Goal: Transaction & Acquisition: Purchase product/service

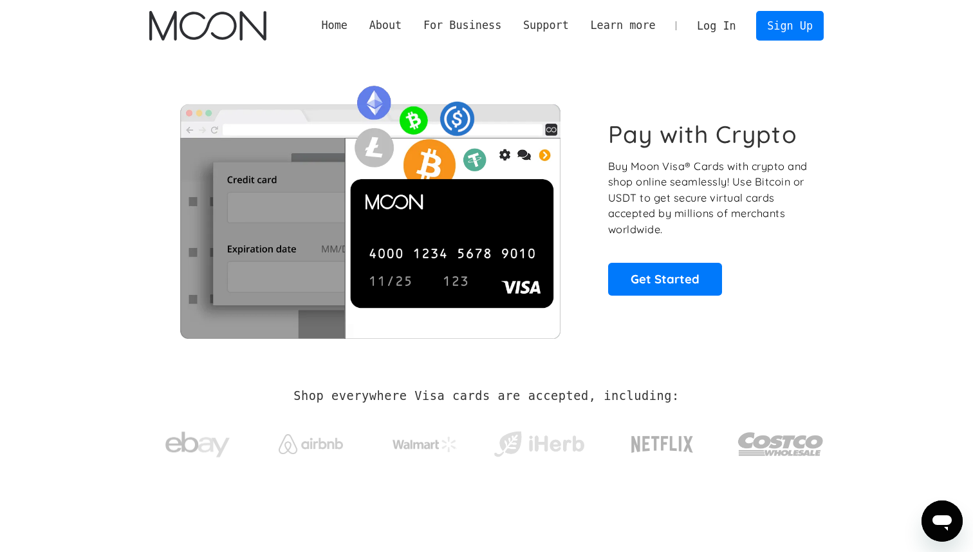
click at [713, 23] on link "Log In" at bounding box center [716, 26] width 61 height 28
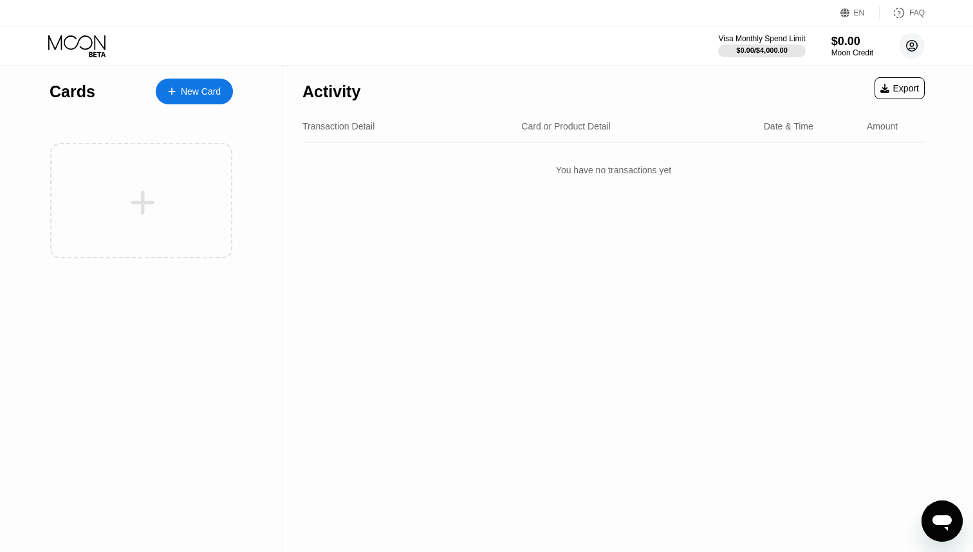
click at [911, 48] on icon at bounding box center [912, 45] width 7 height 7
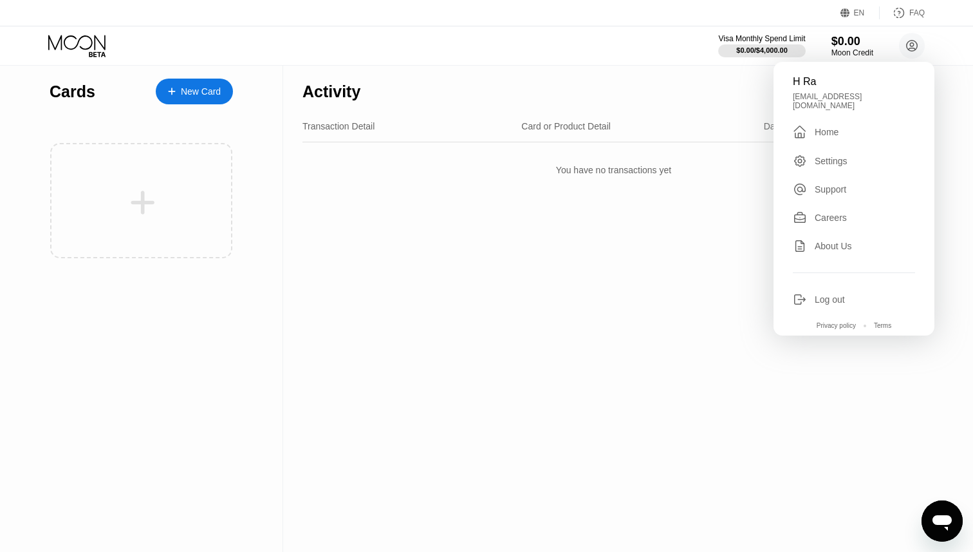
click at [446, 218] on div "Activity Export Transaction Detail Card or Product Detail Date & Time Amount Yo…" at bounding box center [613, 309] width 661 height 486
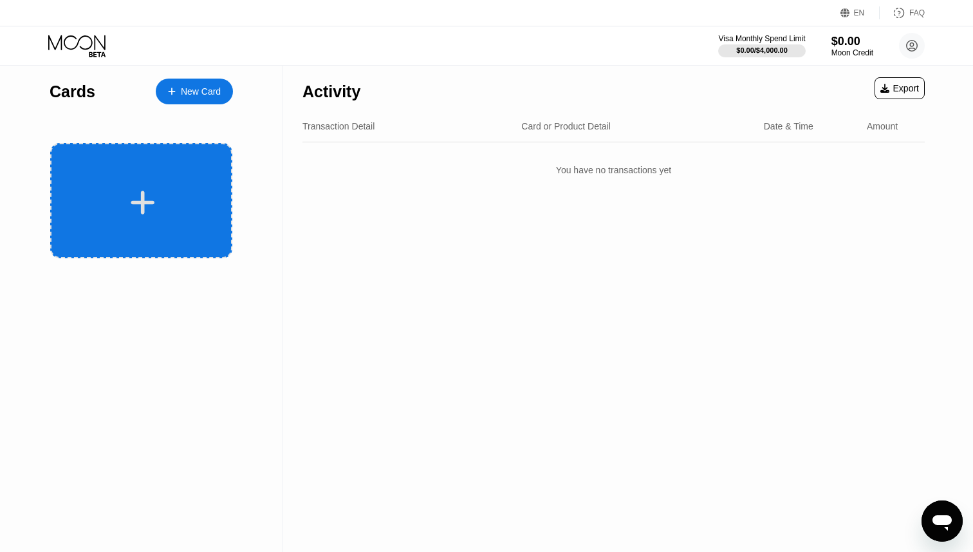
click at [174, 191] on div at bounding box center [143, 202] width 160 height 29
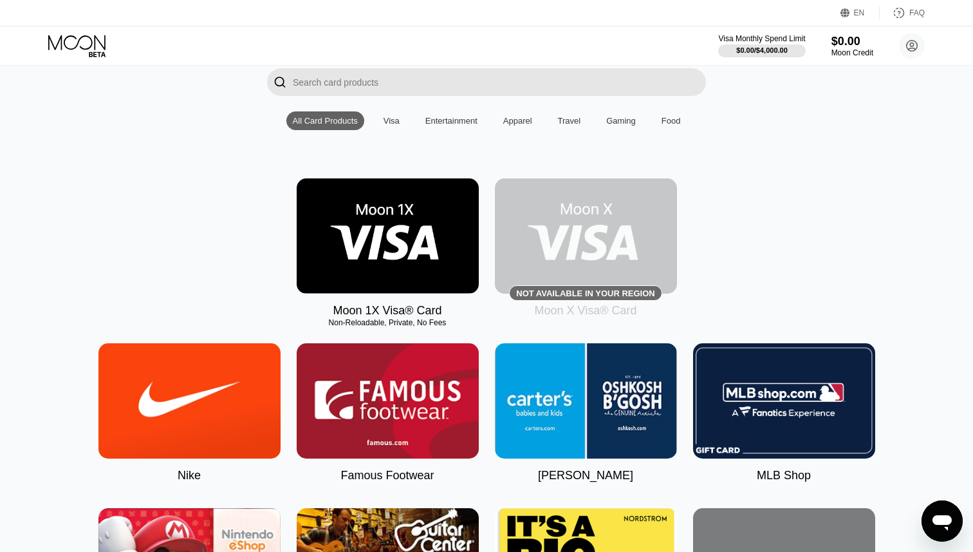
scroll to position [101, 0]
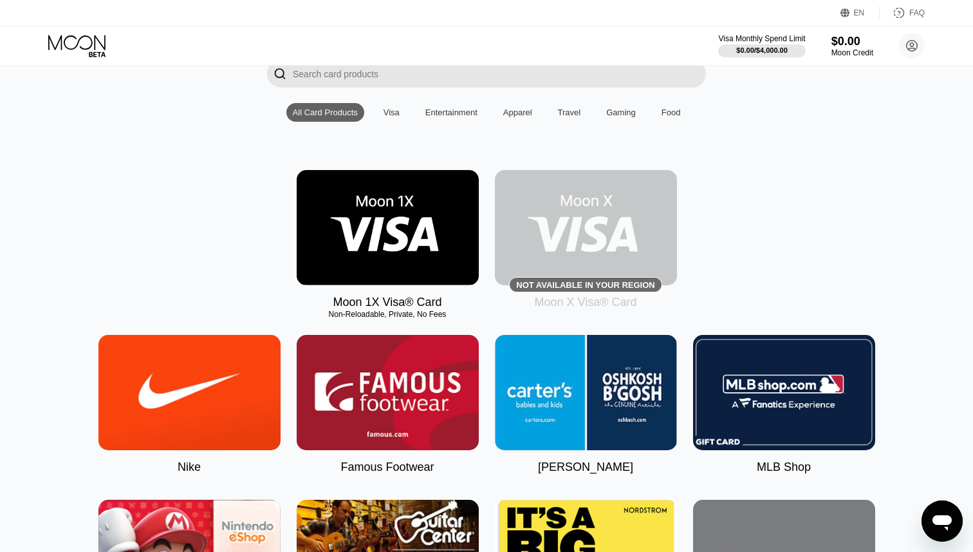
click at [364, 228] on img at bounding box center [388, 227] width 182 height 115
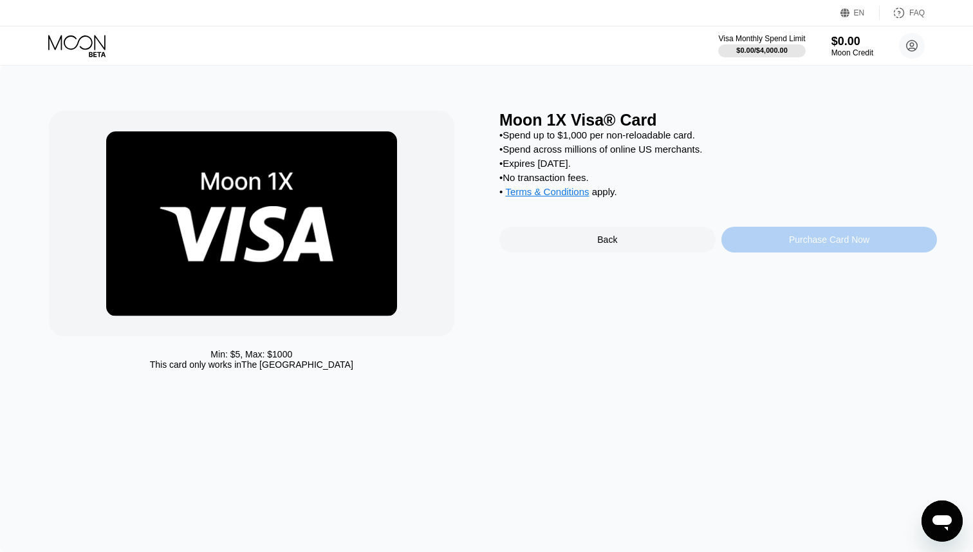
click at [816, 248] on div "Purchase Card Now" at bounding box center [830, 240] width 216 height 26
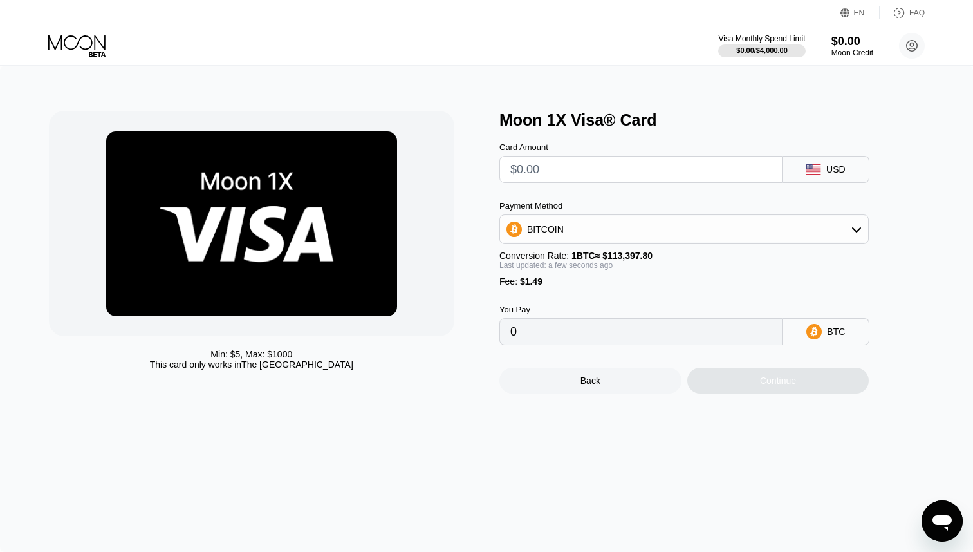
click at [641, 178] on input "text" at bounding box center [641, 169] width 261 height 26
type input "$2"
type input "0.00003078"
type input "$20"
type input "0.00018951"
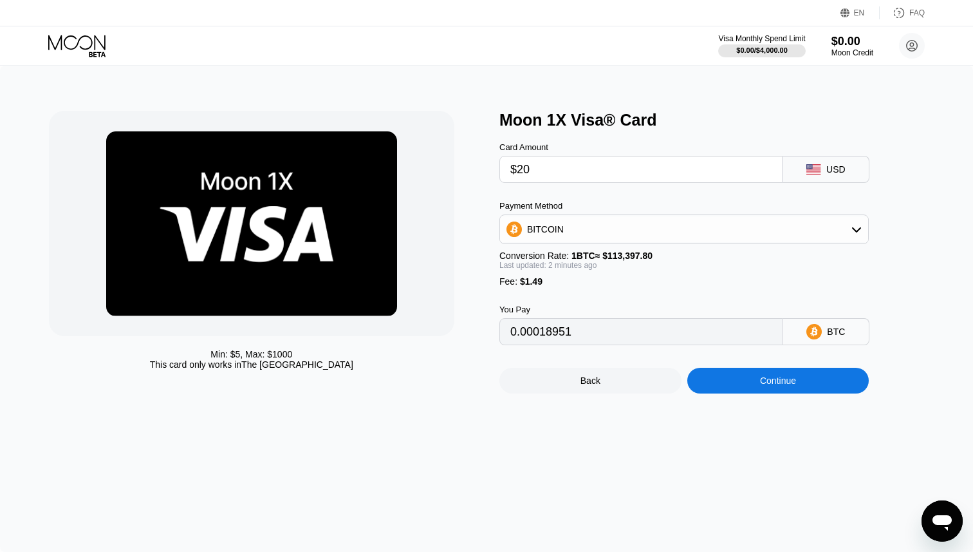
type input "$20"
click at [761, 221] on div "BITCOIN" at bounding box center [684, 229] width 368 height 26
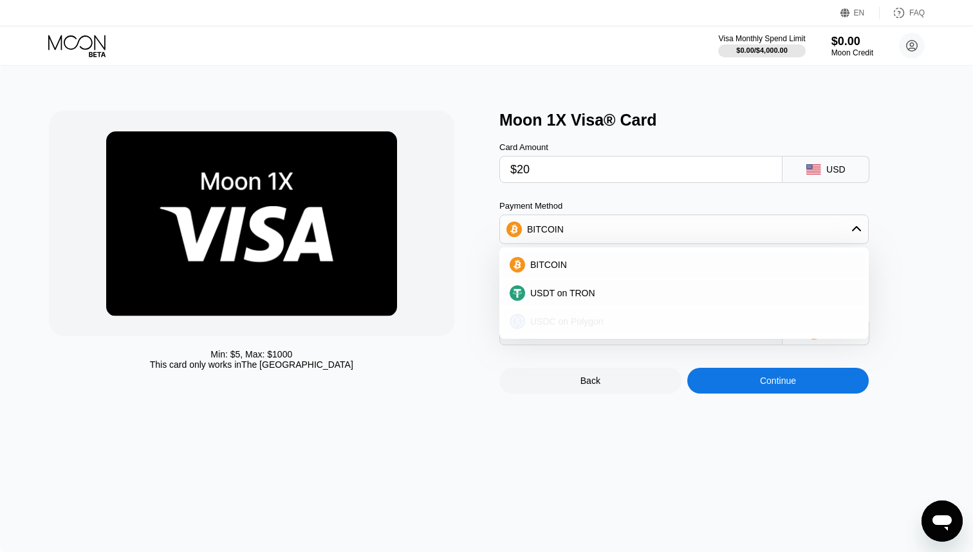
click at [631, 321] on div "USDC on Polygon" at bounding box center [691, 321] width 333 height 10
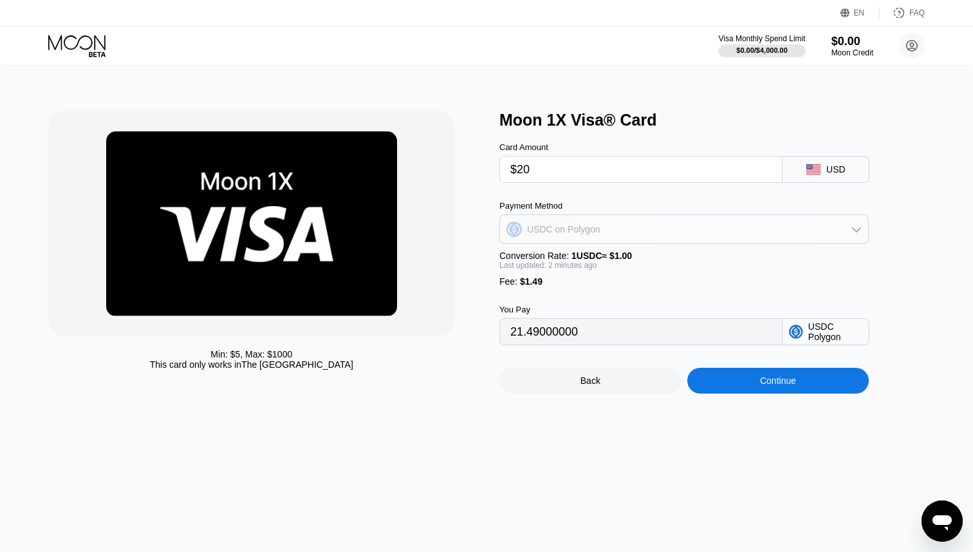
click at [715, 229] on div "USDC on Polygon" at bounding box center [684, 229] width 368 height 26
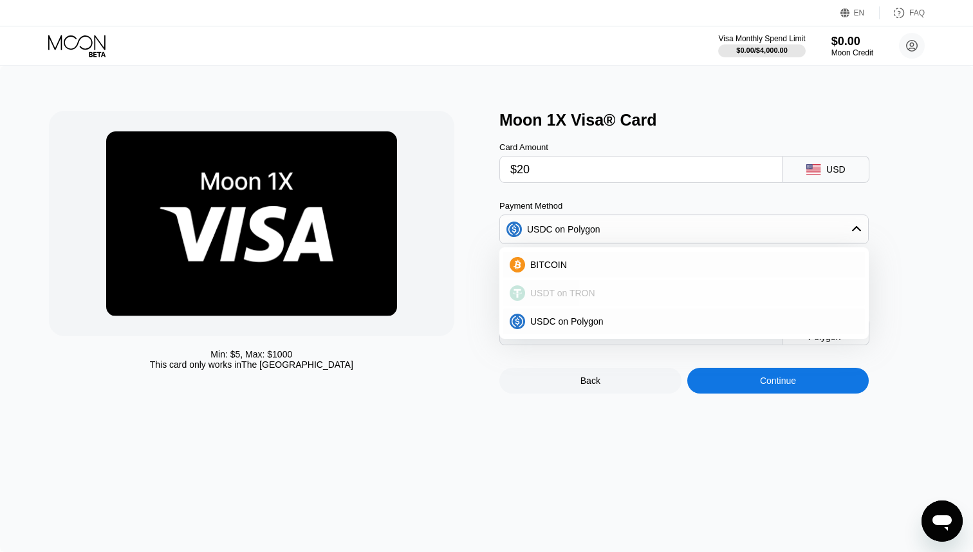
click at [616, 297] on div "USDT on TRON" at bounding box center [691, 293] width 333 height 10
type input "21.71"
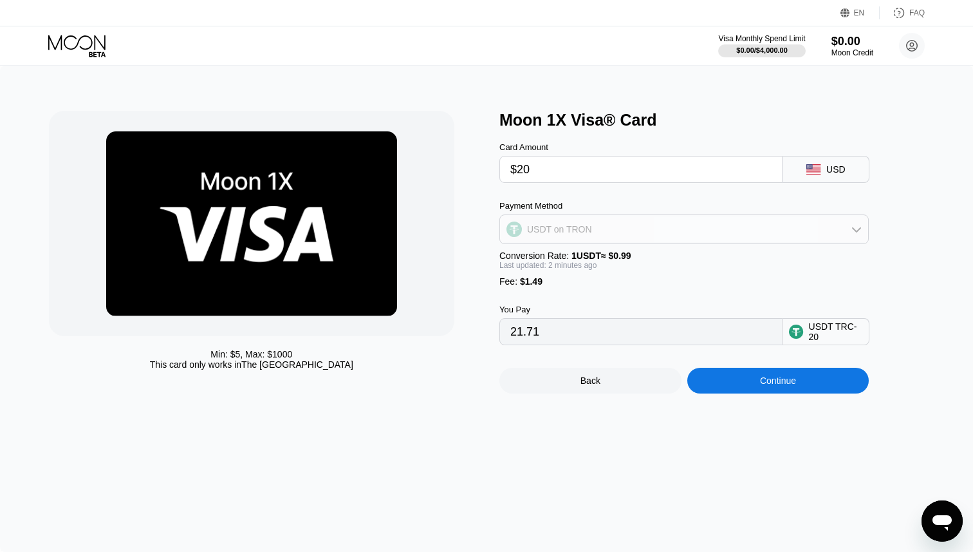
click at [693, 223] on div "USDT on TRON" at bounding box center [684, 229] width 368 height 26
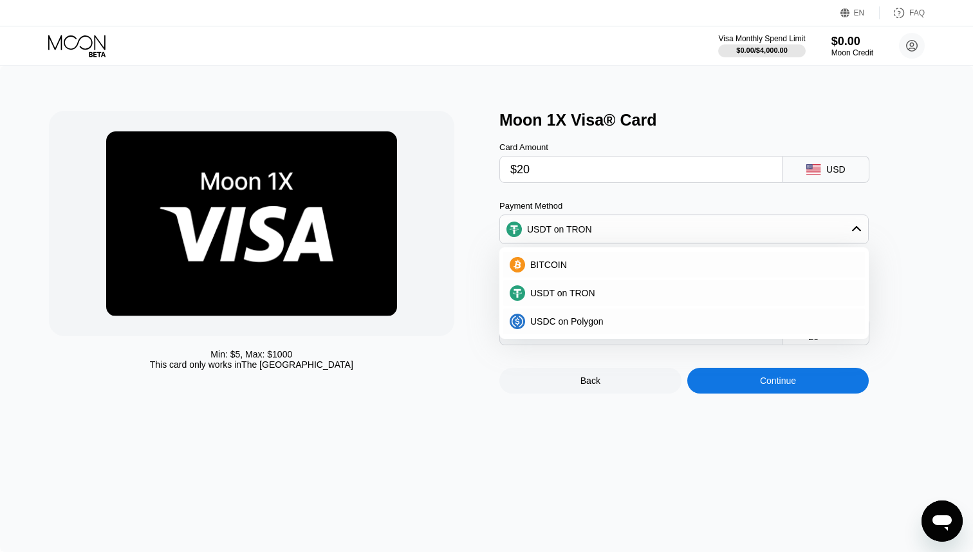
click at [693, 223] on div "USDT on TRON" at bounding box center [684, 229] width 368 height 26
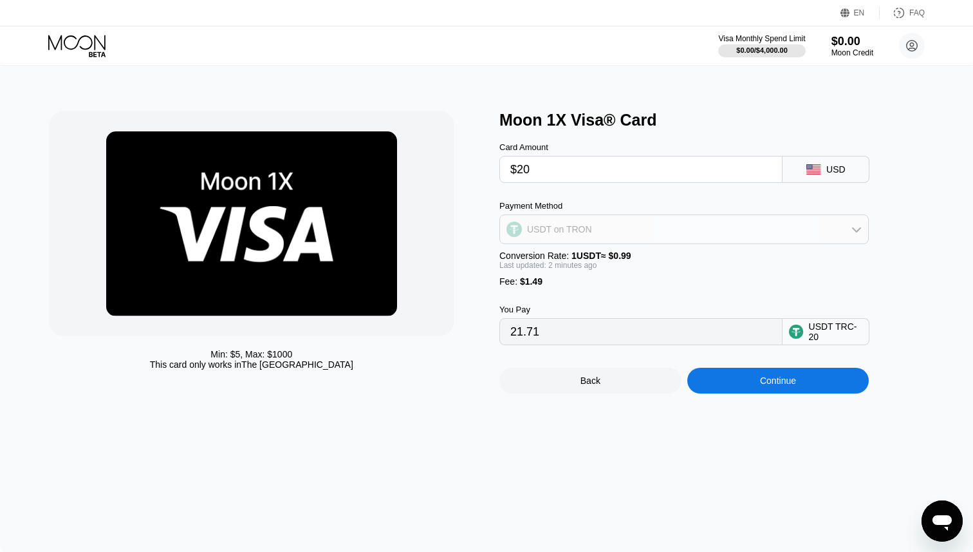
click at [654, 241] on div "USDT on TRON" at bounding box center [684, 229] width 368 height 26
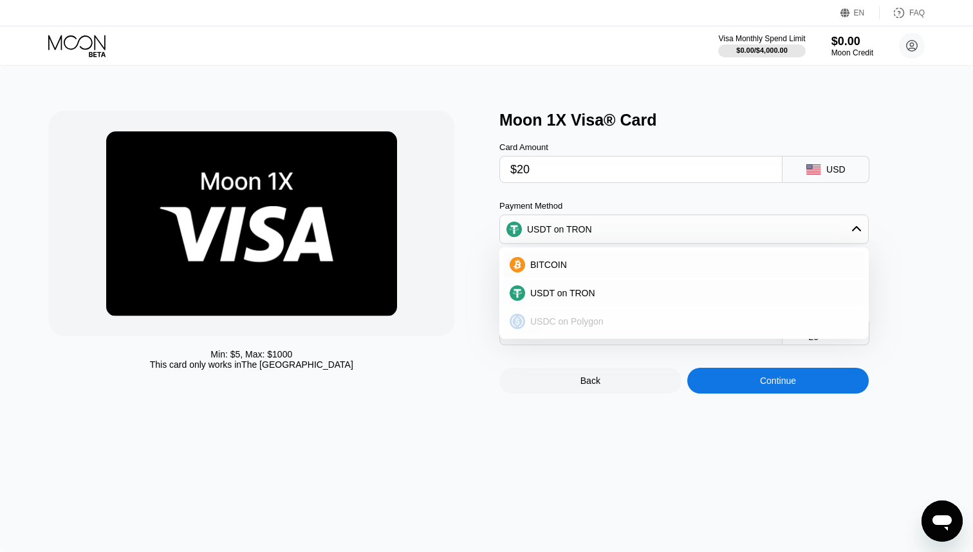
click at [597, 309] on div "USDC on Polygon" at bounding box center [684, 321] width 362 height 26
type input "21.49000000"
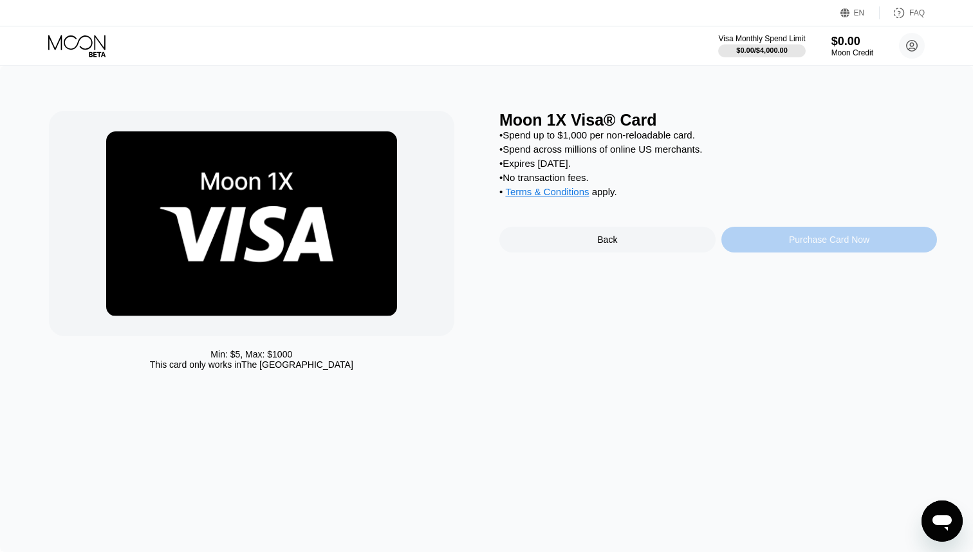
click at [808, 238] on div "Purchase Card Now" at bounding box center [829, 239] width 80 height 10
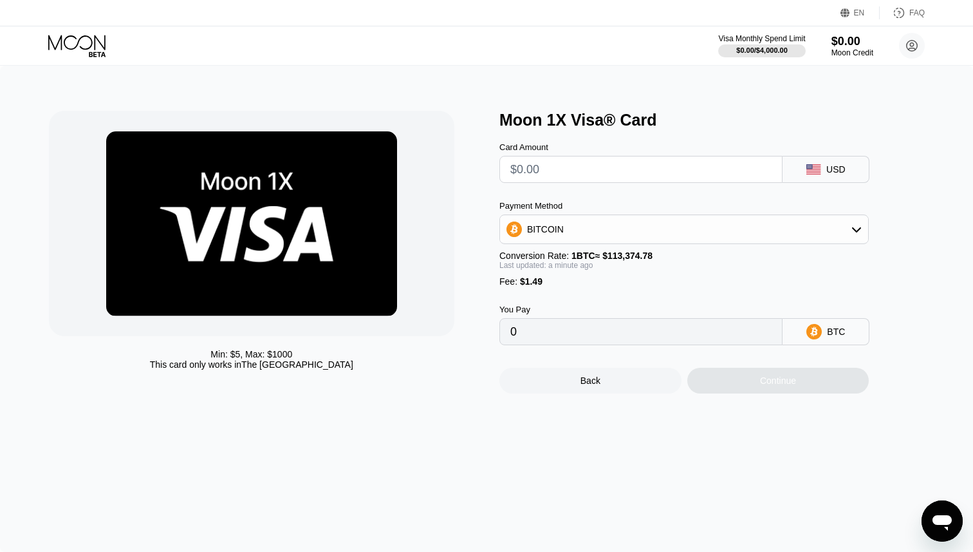
click at [613, 180] on input "text" at bounding box center [641, 169] width 261 height 26
type input "$6"
type input "0.00006607"
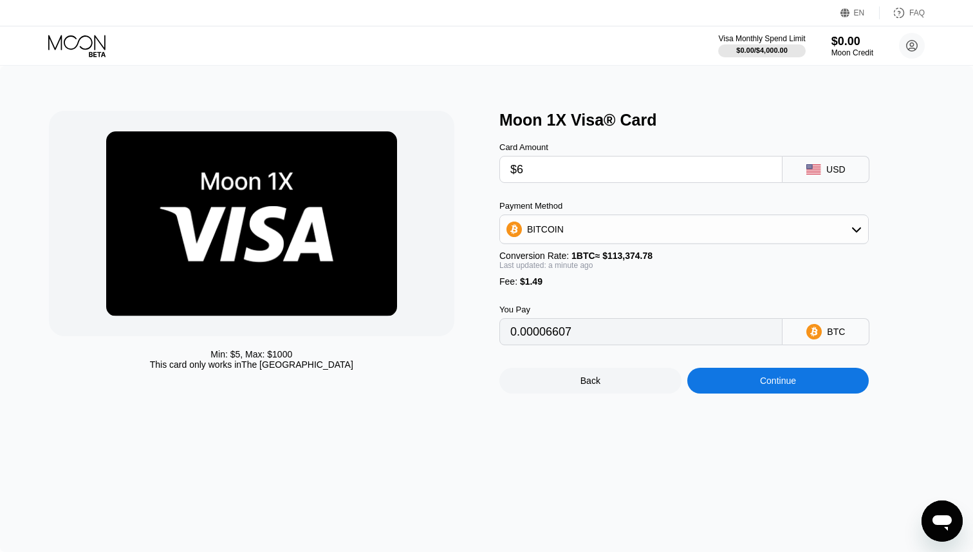
type input "$60"
type input "0.00054237"
type input "$60"
click at [633, 238] on div "BITCOIN" at bounding box center [684, 229] width 368 height 26
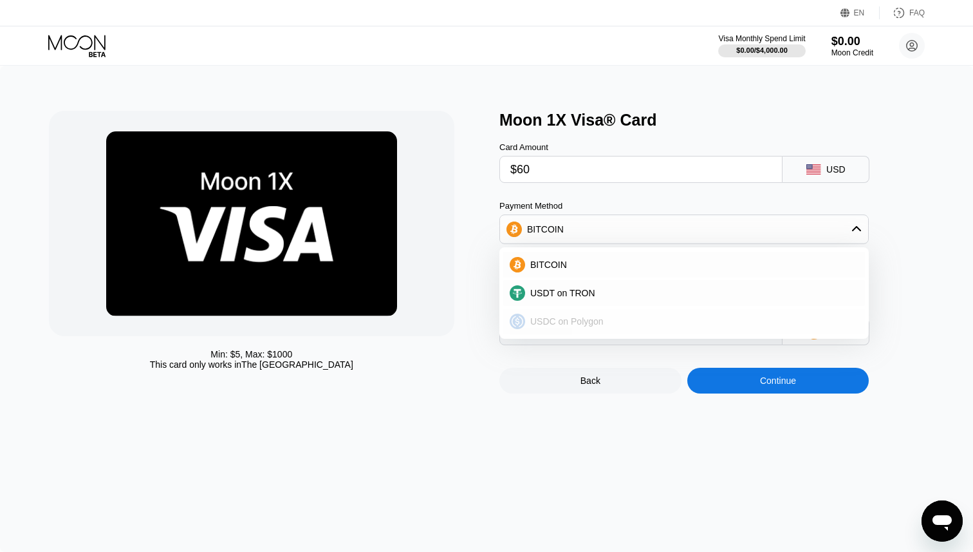
click at [589, 316] on span "USDC on Polygon" at bounding box center [566, 321] width 73 height 10
type input "61.49000000"
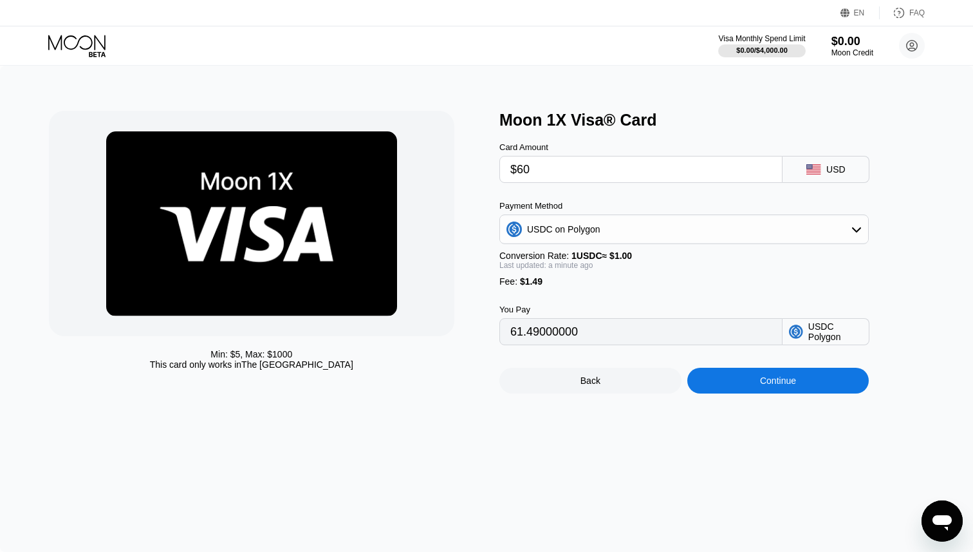
click at [436, 380] on div "Min: $ 5 , Max: $ 1000 This card only works in The United States" at bounding box center [268, 252] width 438 height 283
click at [639, 220] on div "USDC on Polygon" at bounding box center [684, 229] width 368 height 26
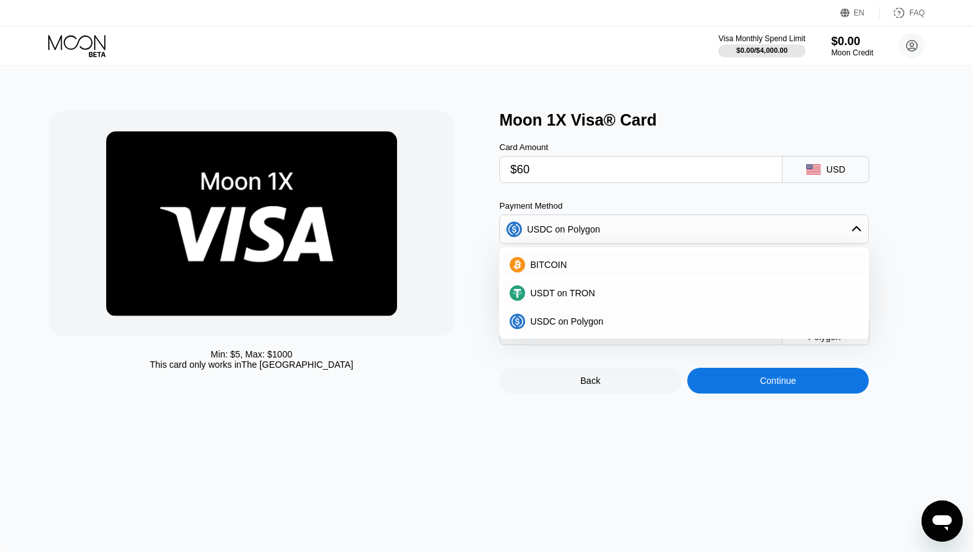
click at [639, 220] on div "USDC on Polygon" at bounding box center [684, 229] width 368 height 26
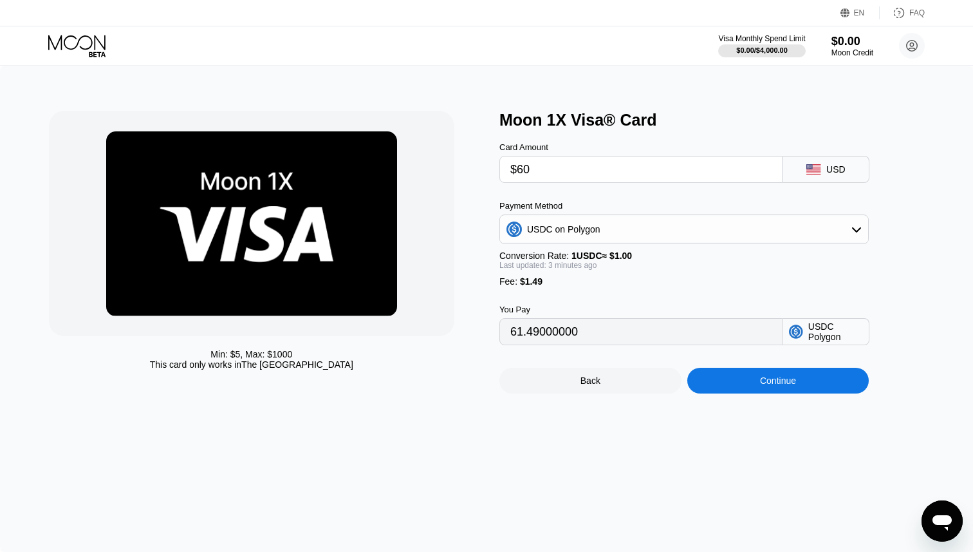
click at [734, 377] on div "Continue" at bounding box center [779, 381] width 182 height 26
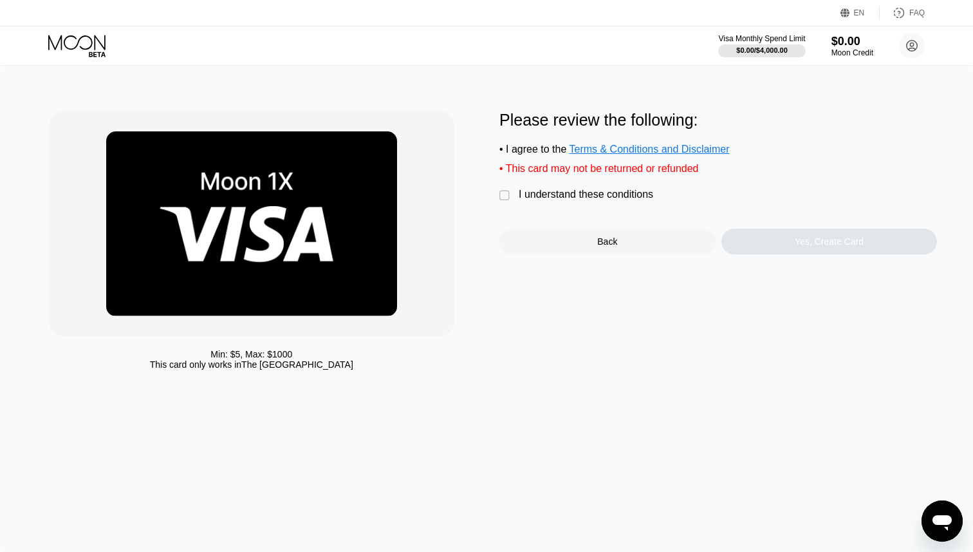
click at [555, 192] on div "I understand these conditions" at bounding box center [586, 195] width 135 height 12
click at [785, 245] on div "Yes, Create Card" at bounding box center [830, 242] width 216 height 26
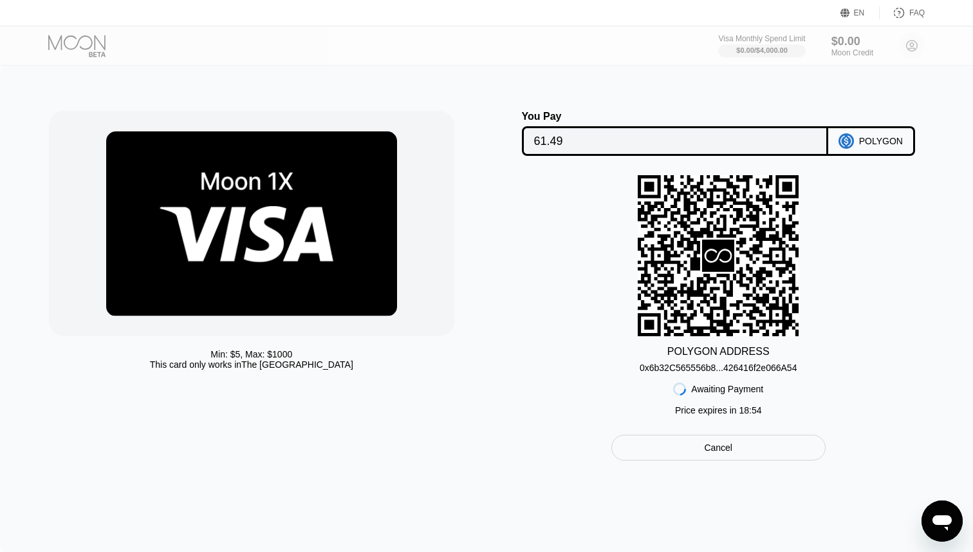
click at [681, 370] on div "0x6b32C565556b8...426416f2e066A54" at bounding box center [718, 367] width 157 height 10
click at [524, 98] on div "Min: $ 5 , Max: $ 1000 This card only works in The United States You Pay 61.49 …" at bounding box center [486, 309] width 973 height 486
click at [722, 460] on div "Cancel" at bounding box center [719, 448] width 214 height 26
